Goal: Entertainment & Leisure: Consume media (video, audio)

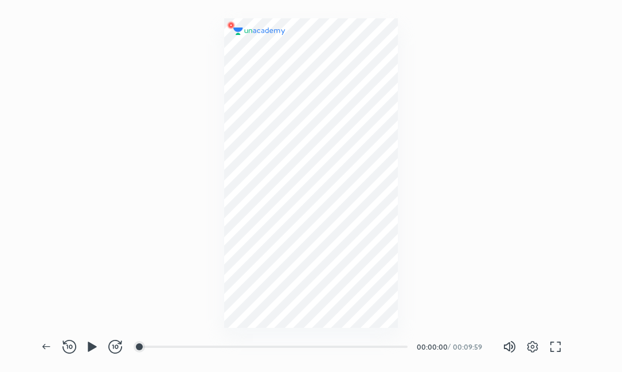
scroll to position [372, 622]
click at [87, 353] on icon "button" at bounding box center [92, 347] width 14 height 14
click at [147, 348] on div at bounding box center [146, 346] width 9 height 9
click at [158, 348] on div at bounding box center [156, 346] width 9 height 9
click at [174, 349] on div at bounding box center [172, 346] width 9 height 9
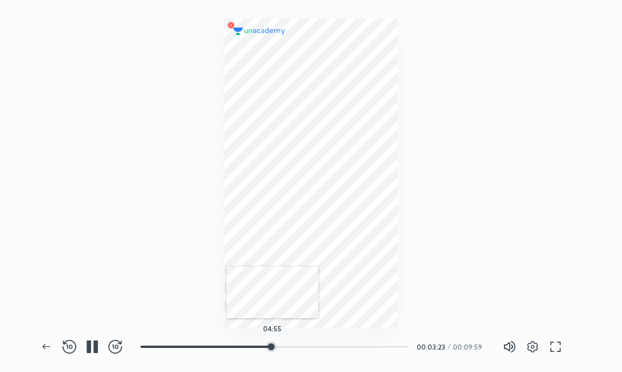
click at [272, 349] on div at bounding box center [271, 346] width 9 height 9
click at [303, 346] on div at bounding box center [302, 346] width 9 height 9
click at [333, 345] on div at bounding box center [331, 346] width 9 height 9
click at [353, 346] on div at bounding box center [351, 346] width 9 height 9
click at [381, 351] on div at bounding box center [380, 346] width 9 height 9
